Goal: Task Accomplishment & Management: Manage account settings

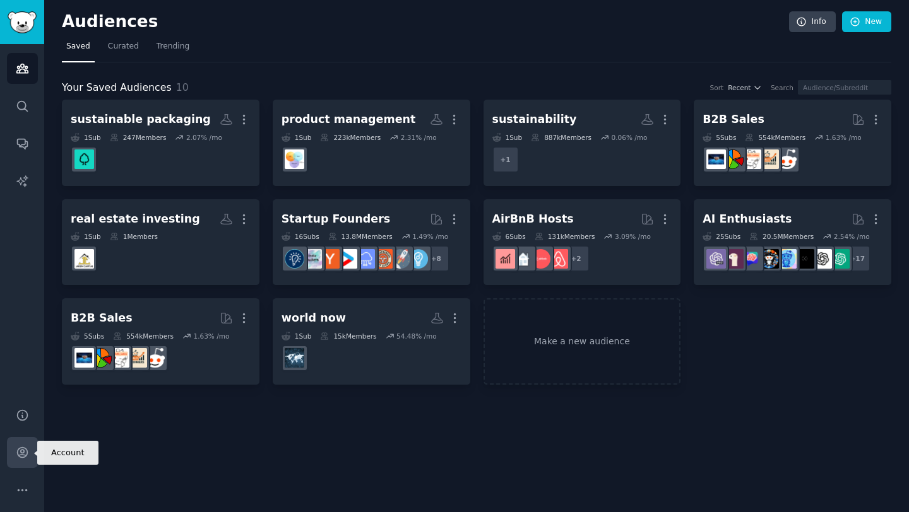
click at [21, 458] on icon "Sidebar" at bounding box center [22, 453] width 10 height 10
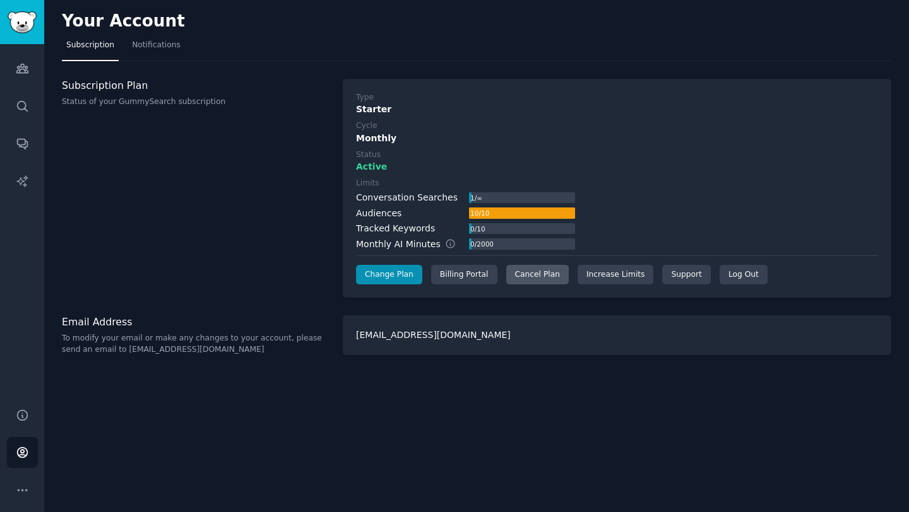
click at [540, 276] on div "Cancel Plan" at bounding box center [537, 275] width 62 height 20
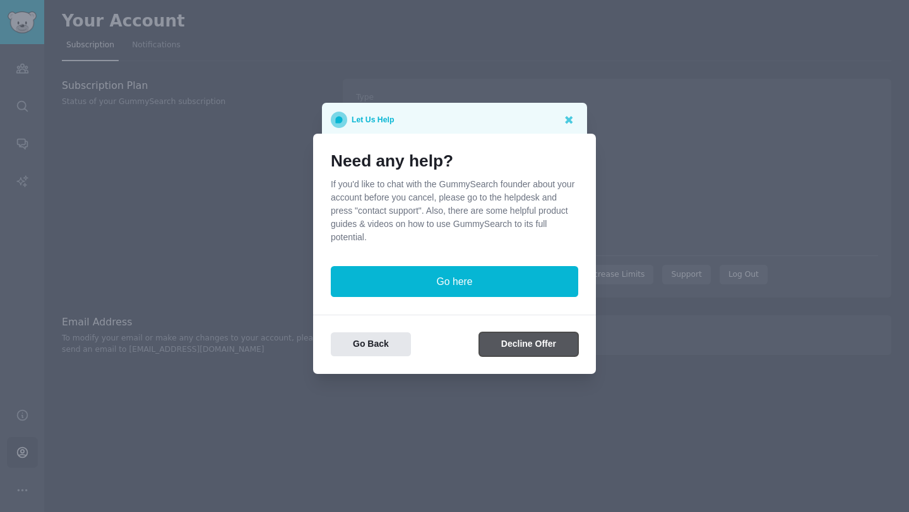
click at [507, 346] on button "Decline Offer" at bounding box center [528, 345] width 99 height 25
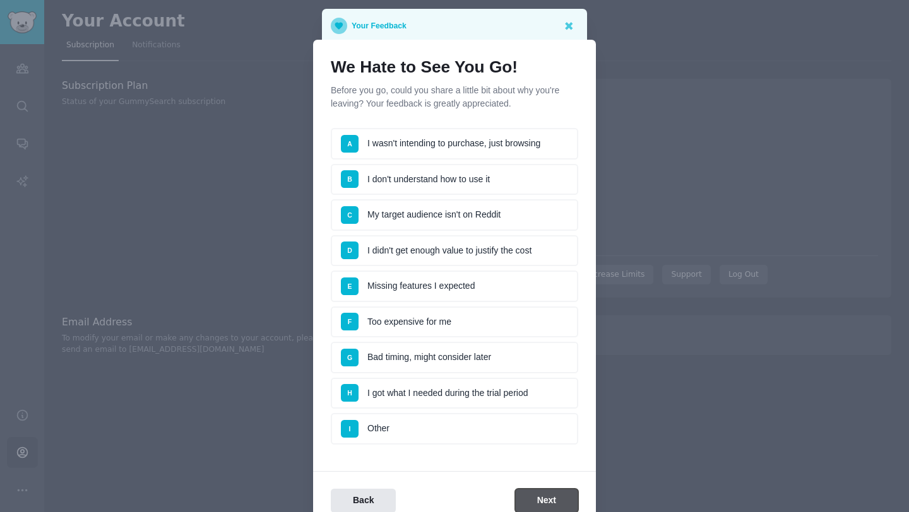
scroll to position [62, 0]
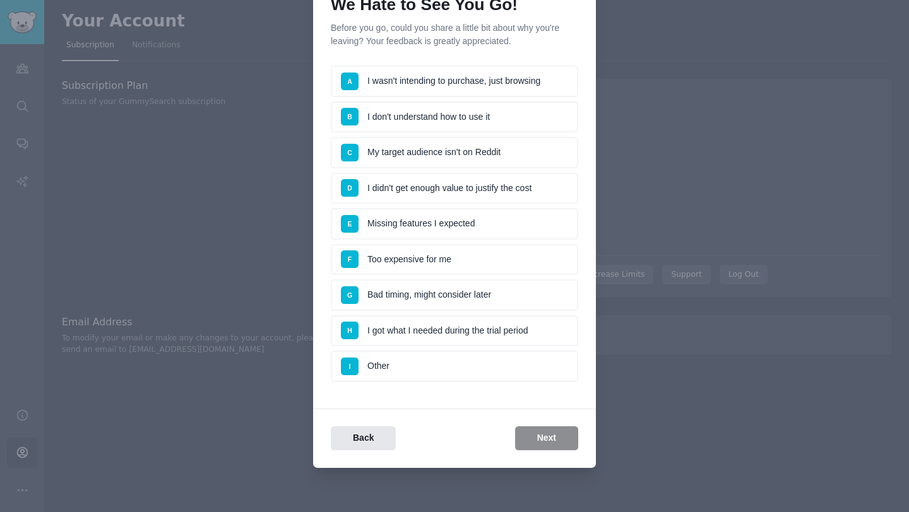
click at [465, 86] on li "A I wasn't intending to purchase, just browsing" at bounding box center [454, 82] width 247 height 32
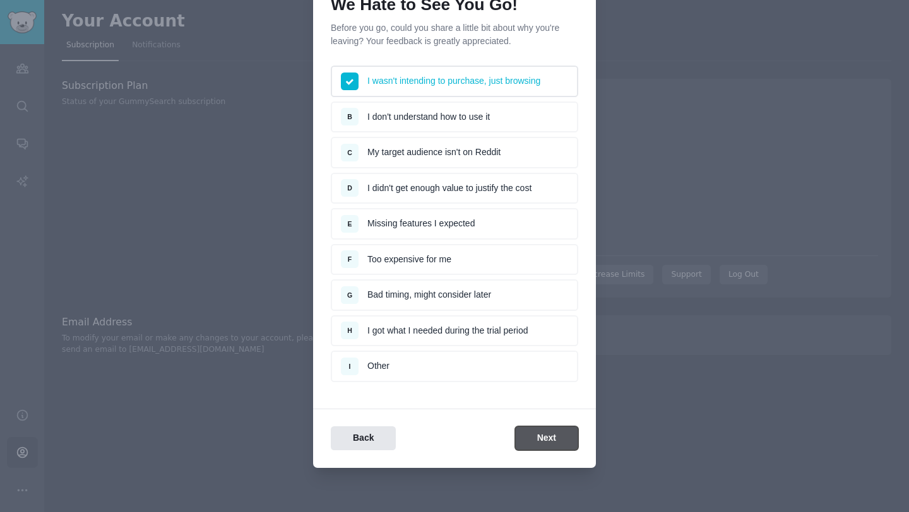
click at [550, 435] on button "Next" at bounding box center [546, 439] width 63 height 25
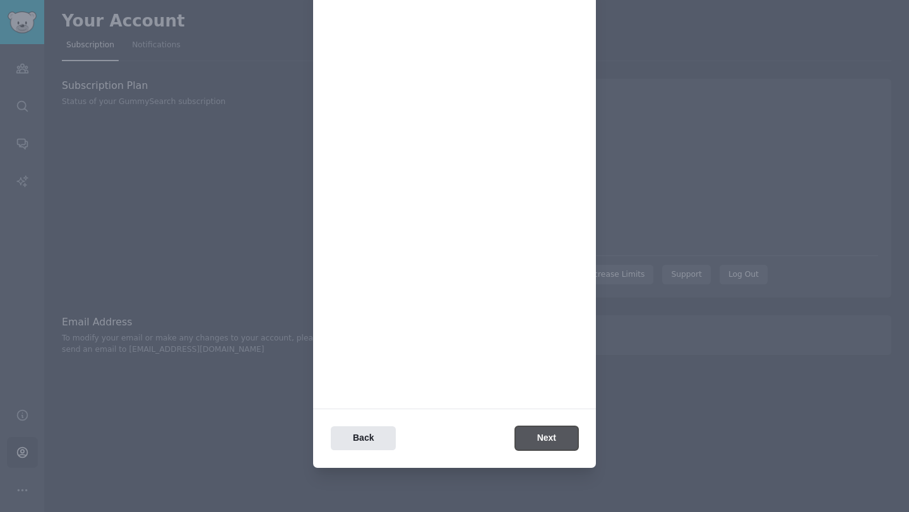
scroll to position [0, 0]
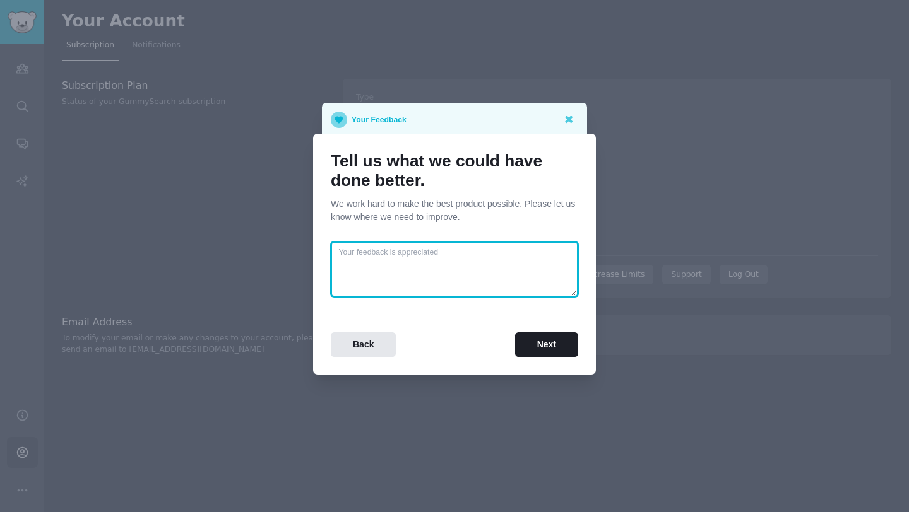
click at [451, 276] on textarea at bounding box center [454, 270] width 247 height 56
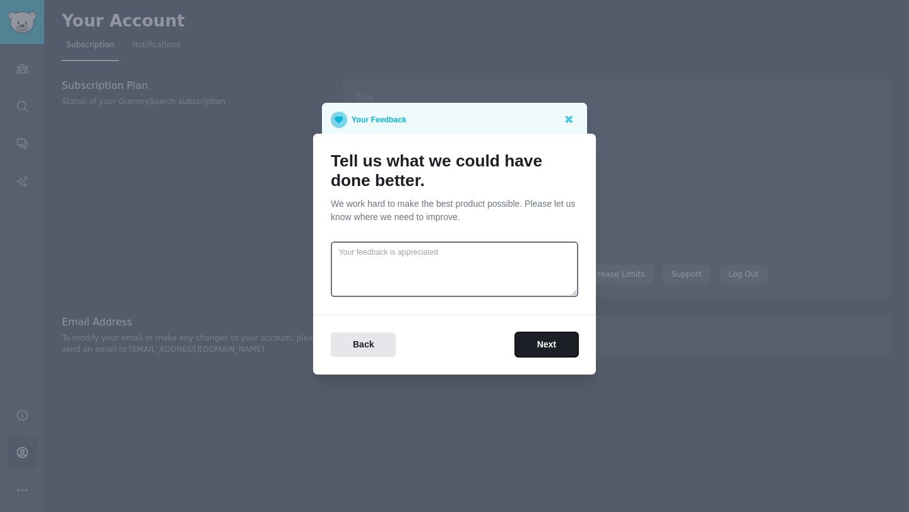
click at [520, 338] on button "Next" at bounding box center [546, 345] width 63 height 25
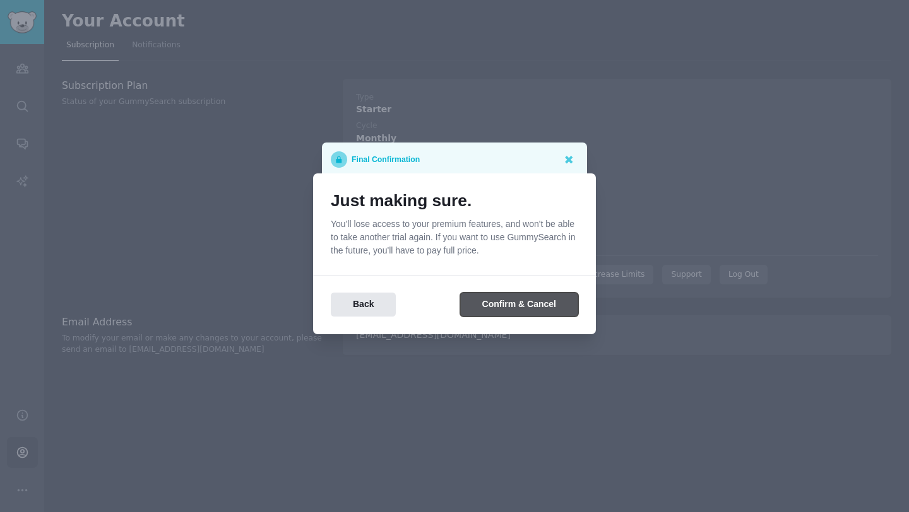
click at [511, 307] on button "Confirm & Cancel" at bounding box center [519, 305] width 118 height 25
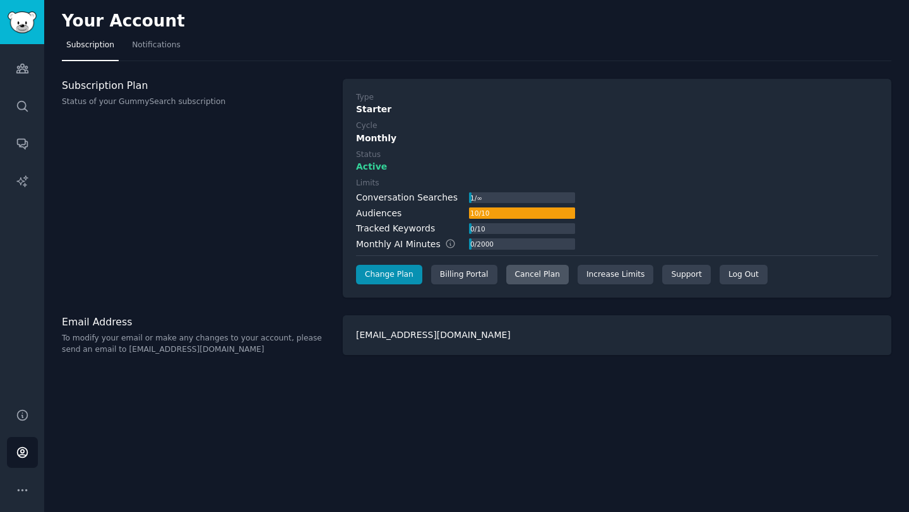
click at [523, 281] on div "Cancel Plan" at bounding box center [537, 275] width 62 height 20
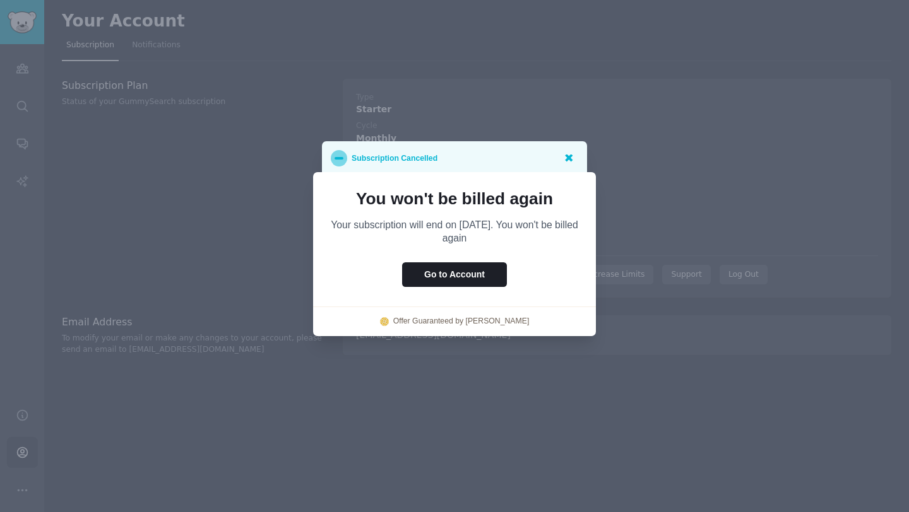
click at [568, 160] on icon at bounding box center [569, 159] width 8 height 8
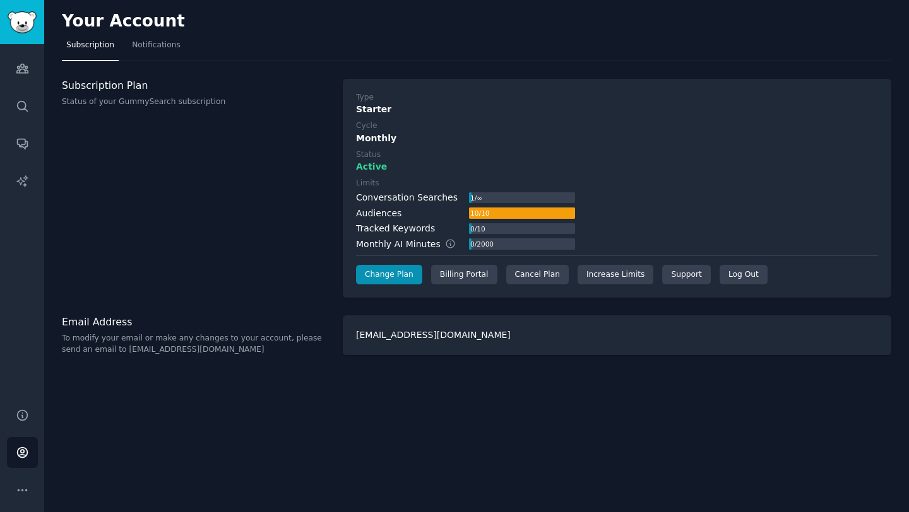
click at [685, 287] on div "Type Starter Cycle Monthly Status Active Limits Conversation Searches 1 / ∞ Aud…" at bounding box center [617, 189] width 548 height 220
click at [678, 270] on link "Support" at bounding box center [686, 275] width 48 height 20
click at [687, 279] on link "Support" at bounding box center [686, 275] width 48 height 20
